Goal: Download file/media

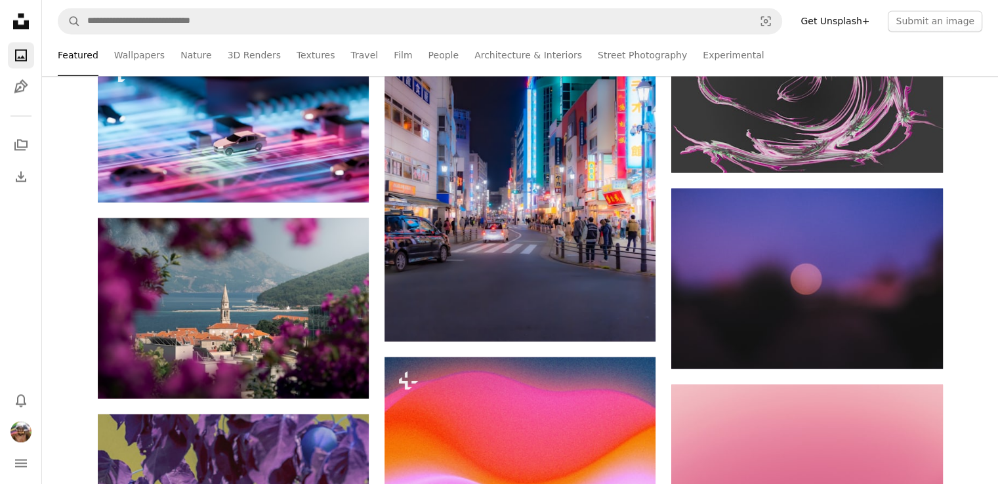
scroll to position [16740, 0]
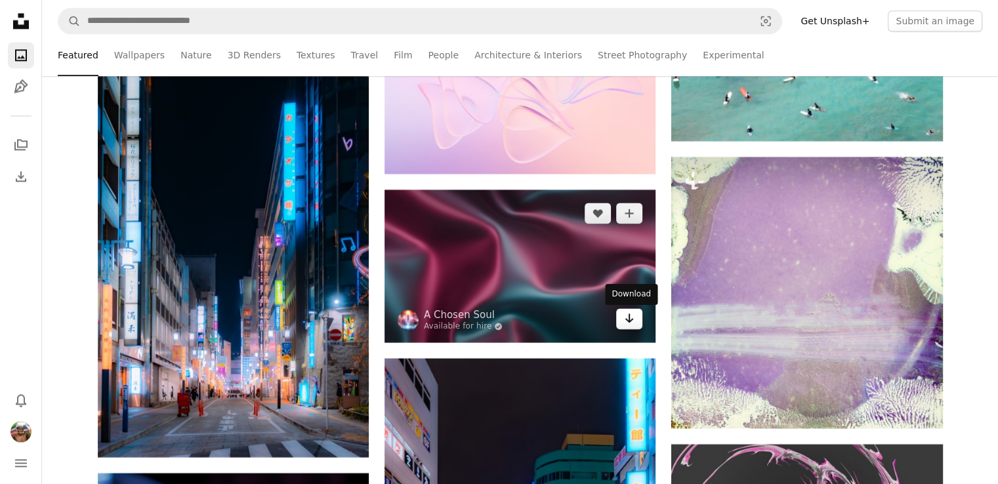
click at [622, 317] on link "Arrow pointing down" at bounding box center [629, 318] width 26 height 21
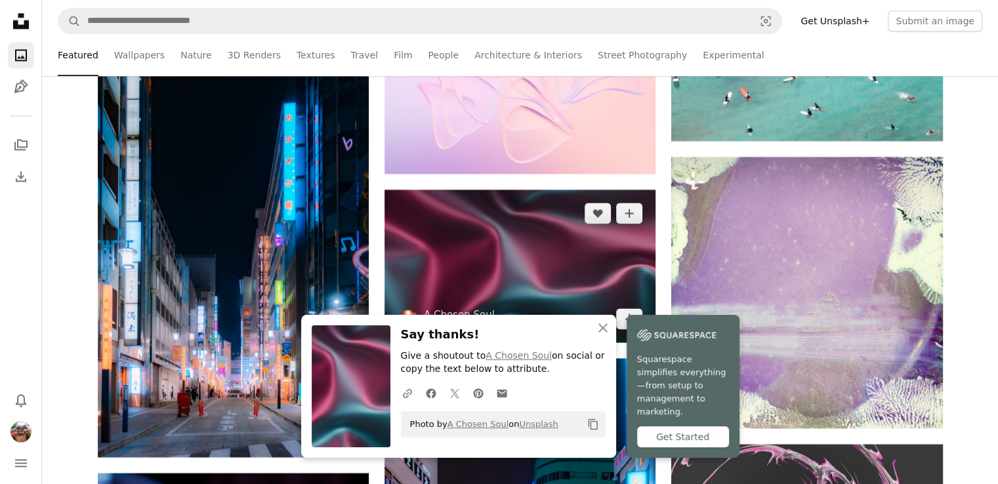
scroll to position [17164, 0]
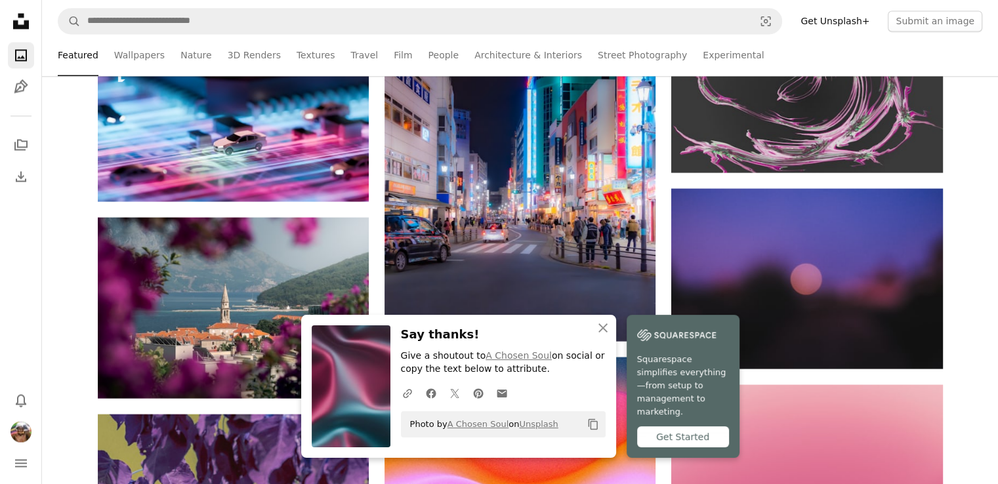
click at [616, 335] on button "An X shape Close" at bounding box center [603, 328] width 26 height 26
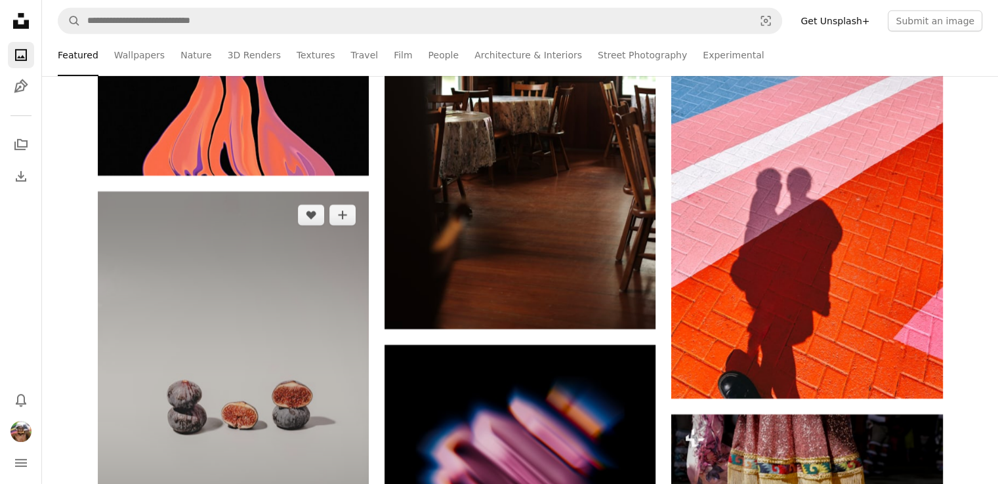
scroll to position [24715, 0]
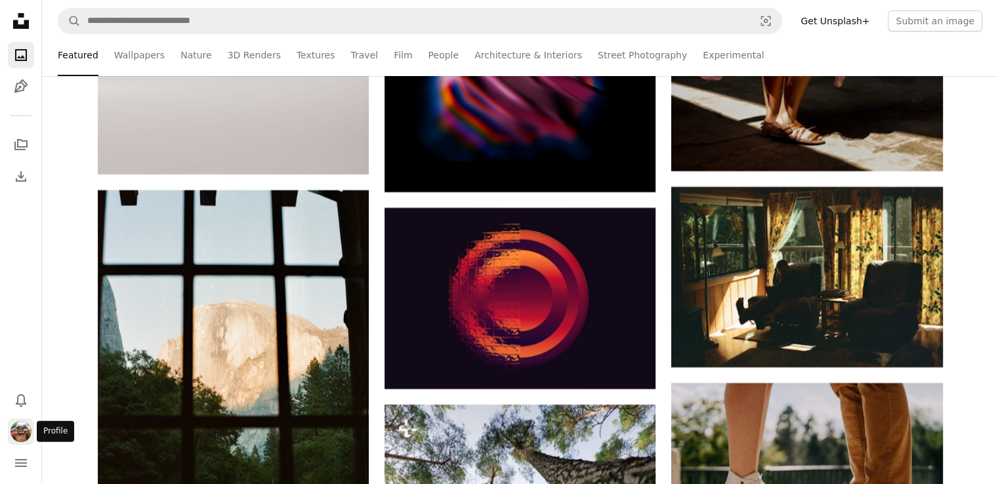
click at [26, 434] on img "Profile" at bounding box center [20, 431] width 21 height 21
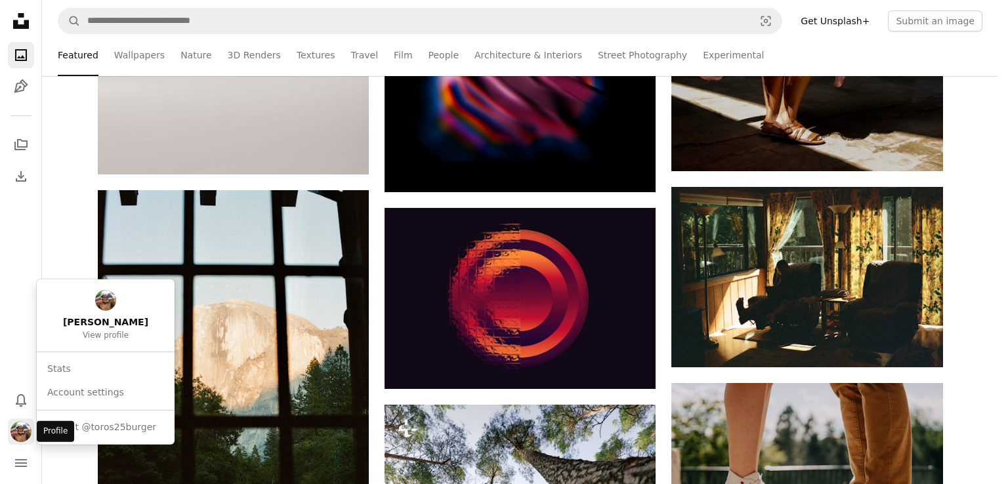
click at [24, 434] on img "Profile" at bounding box center [20, 431] width 21 height 21
click at [18, 24] on icon at bounding box center [21, 21] width 16 height 16
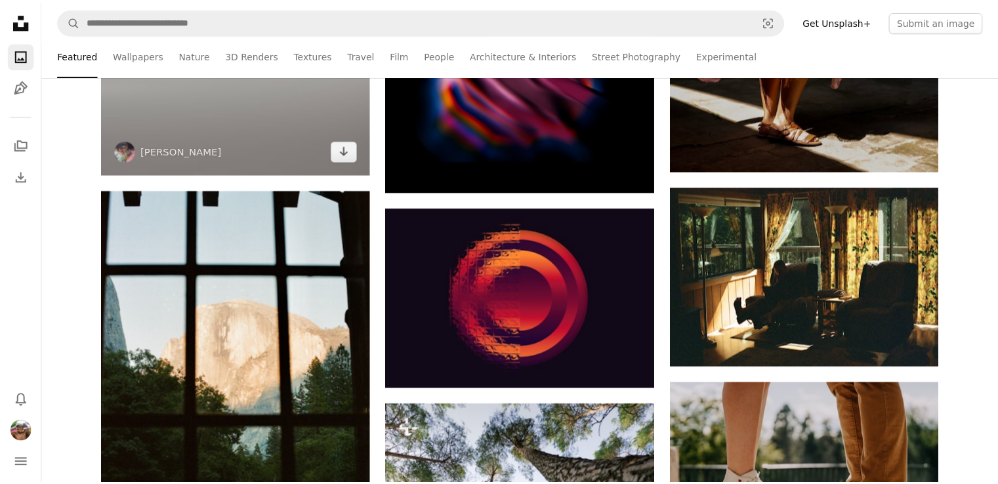
scroll to position [0, 0]
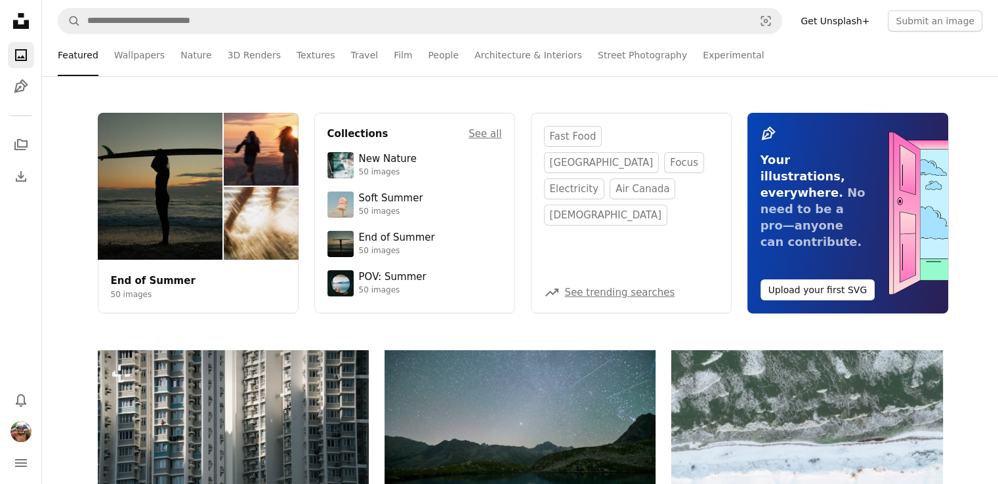
click at [16, 22] on icon at bounding box center [21, 21] width 16 height 16
click at [23, 85] on icon "Illustrations" at bounding box center [21, 86] width 14 height 14
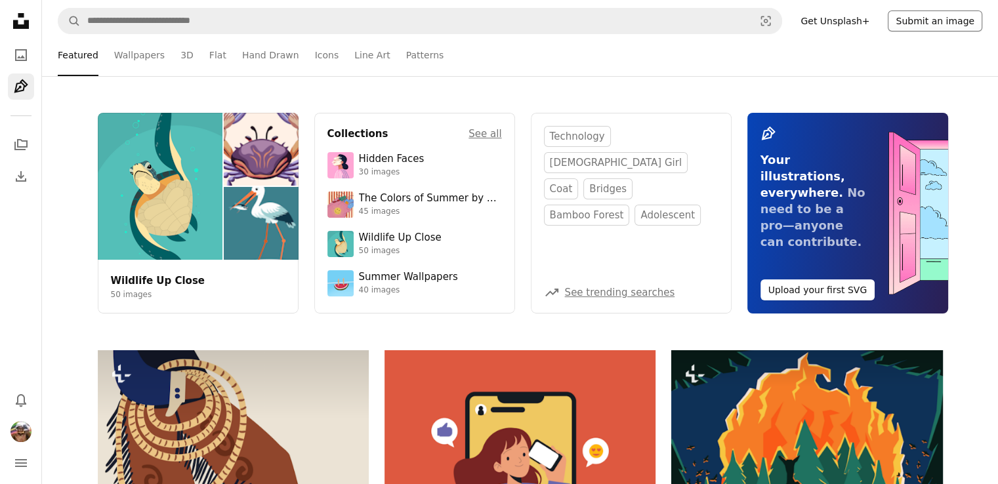
click at [926, 24] on button "Submit an image" at bounding box center [935, 20] width 94 height 21
